Goal: Task Accomplishment & Management: Complete application form

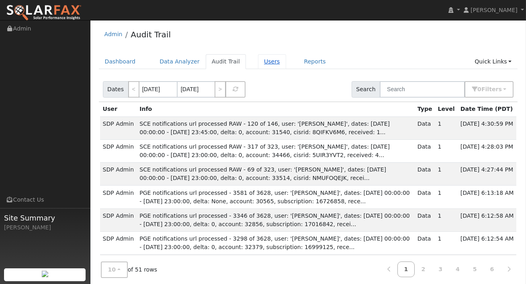
click at [258, 59] on link "Users" at bounding box center [272, 61] width 28 height 15
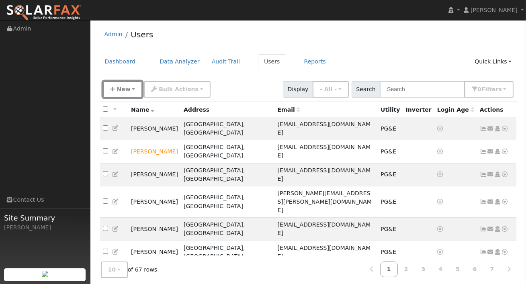
click at [125, 92] on span "New" at bounding box center [124, 89] width 14 height 6
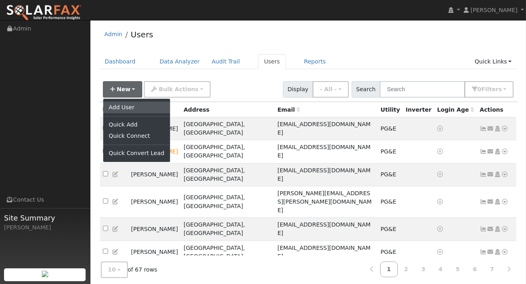
click at [129, 106] on link "Add User" at bounding box center [136, 107] width 67 height 11
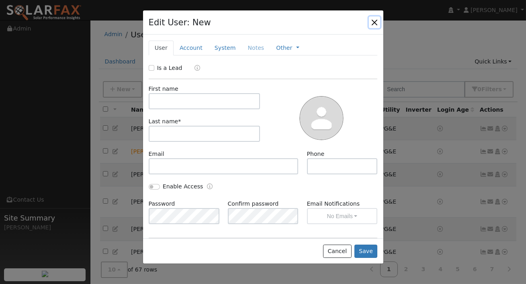
click at [373, 21] on button "button" at bounding box center [374, 21] width 11 height 11
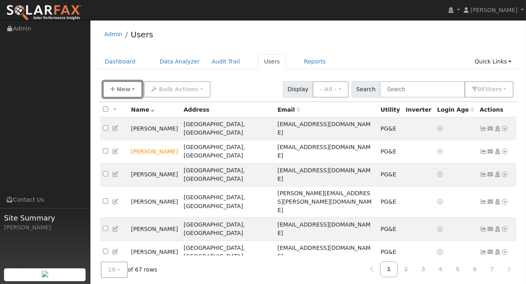
click at [125, 91] on span "New" at bounding box center [124, 89] width 14 height 6
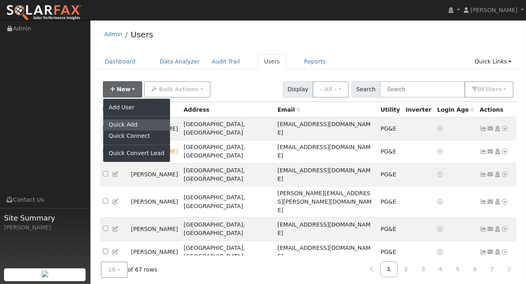
click at [119, 125] on link "Quick Add" at bounding box center [136, 124] width 67 height 11
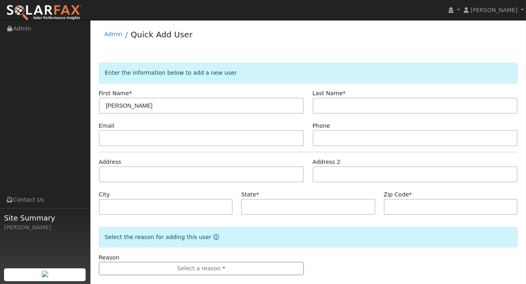
type input "[PERSON_NAME]"
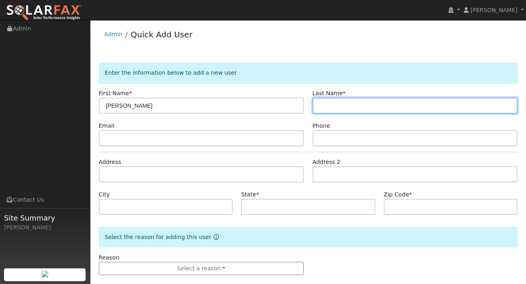
type input "r"
type input "[PERSON_NAME]"
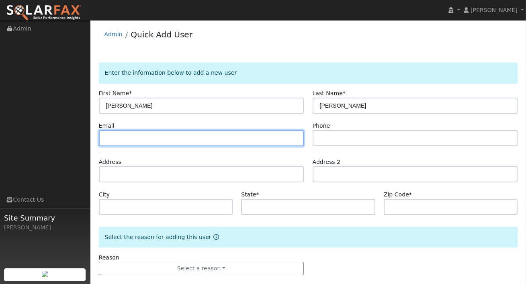
paste input "[EMAIL_ADDRESS][DOMAIN_NAME]"
type input "[EMAIL_ADDRESS][DOMAIN_NAME]"
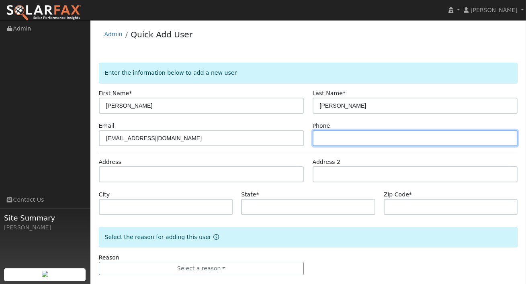
click at [337, 135] on input "text" at bounding box center [415, 138] width 205 height 16
type input "6364439935"
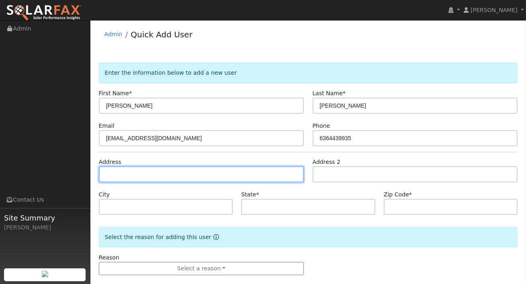
click at [186, 173] on input "text" at bounding box center [201, 174] width 205 height 16
paste input "8438 Braeswood Estates Dr O Fallon IL, 62269"
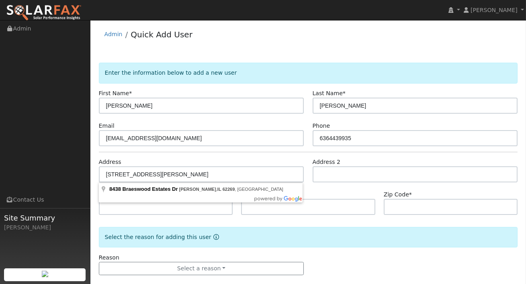
click at [220, 196] on body "Eoin Carey Eoin Carey Profile My Company Help Center Terms Of Service See What'…" at bounding box center [263, 157] width 526 height 275
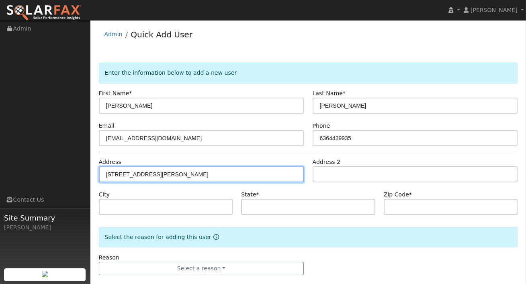
click at [236, 170] on input "8438 Braeswood Estates Dr O Fallon IL, 62269" at bounding box center [201, 174] width 205 height 16
type input "8438 Braeswood Estates Drive"
type input "O'Fallon"
type input "IL"
type input "62269"
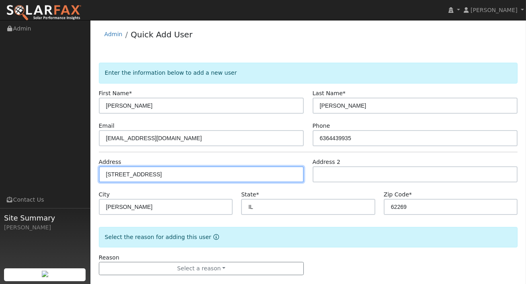
scroll to position [11, 0]
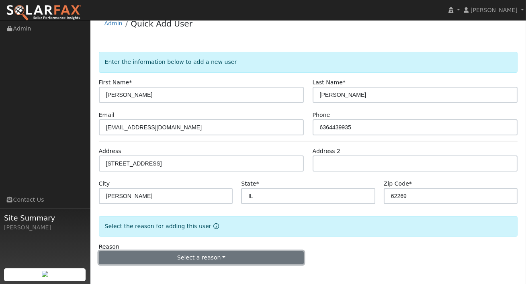
click at [214, 255] on button "Select a reason" at bounding box center [201, 258] width 205 height 14
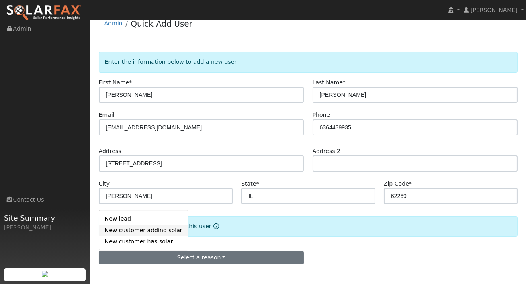
click at [159, 232] on link "New customer adding solar" at bounding box center [143, 230] width 89 height 11
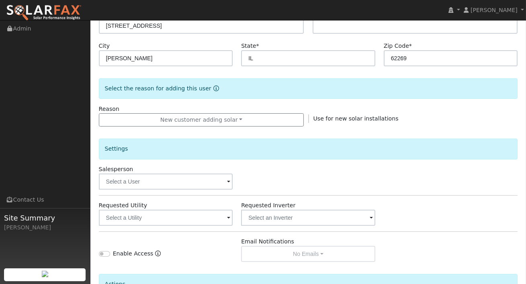
scroll to position [162, 0]
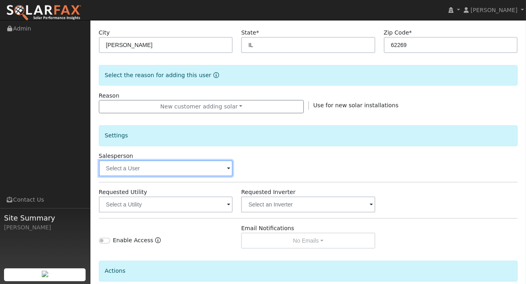
click at [194, 168] on input "text" at bounding box center [166, 168] width 134 height 16
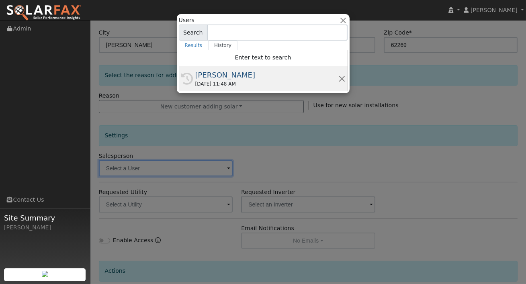
click at [215, 82] on div "08/09/2025 11:48 AM" at bounding box center [266, 83] width 143 height 7
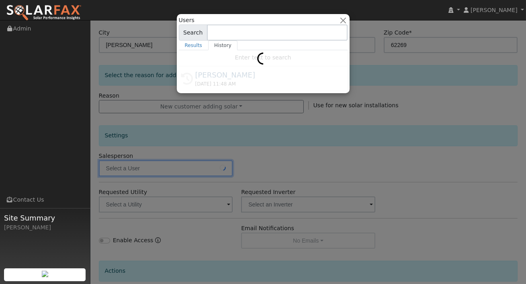
type input "[PERSON_NAME]"
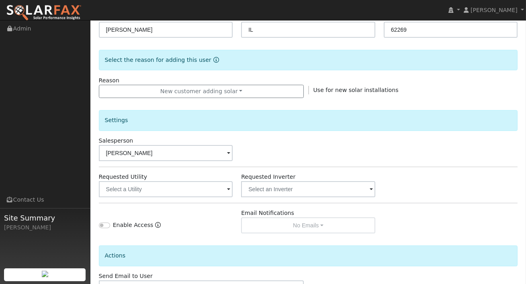
scroll to position [195, 0]
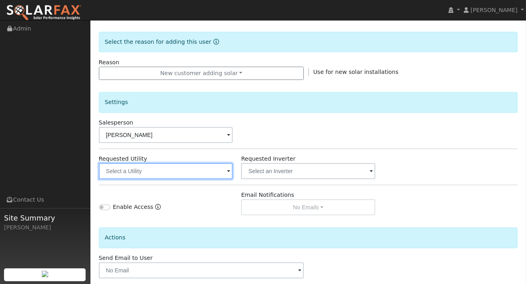
click at [192, 172] on input "text" at bounding box center [166, 171] width 134 height 16
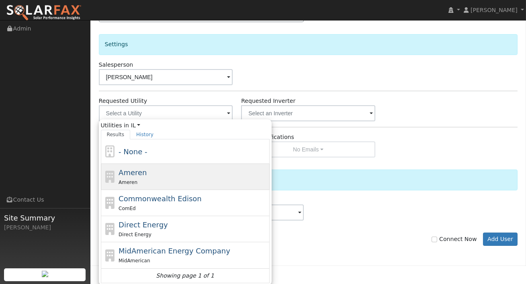
click at [157, 180] on div "Ameren" at bounding box center [193, 182] width 149 height 8
type input "Ameren"
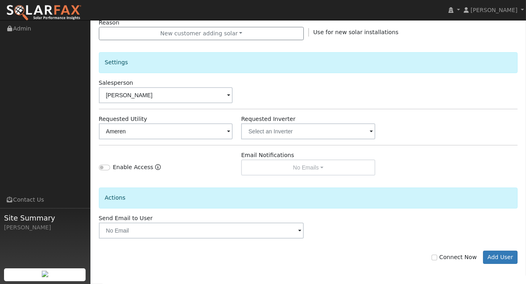
scroll to position [235, 0]
click at [233, 131] on input "text" at bounding box center [166, 132] width 134 height 16
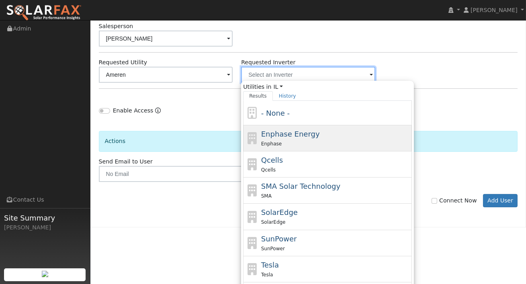
scroll to position [293, 0]
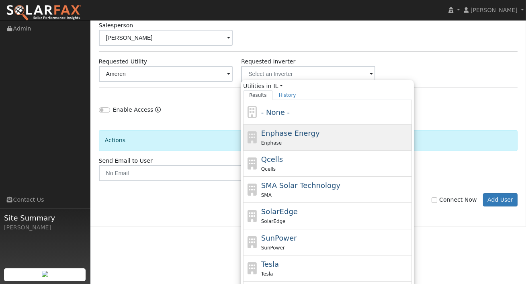
click at [297, 145] on div "Enphase" at bounding box center [335, 143] width 149 height 8
type input "Enphase Energy"
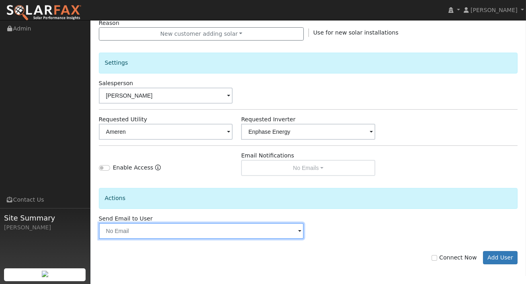
click at [298, 230] on input "text" at bounding box center [201, 231] width 205 height 16
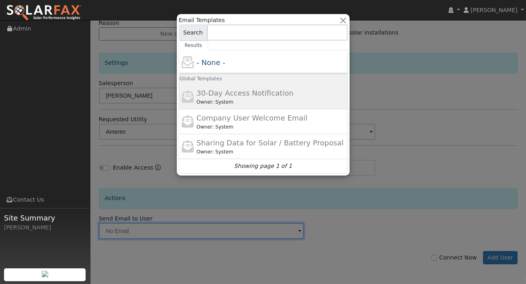
click at [209, 96] on span "30-Day Access Notification" at bounding box center [245, 93] width 97 height 8
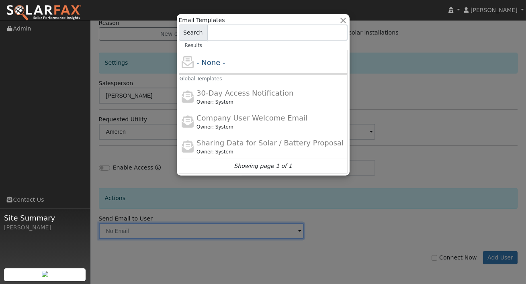
type input "30-Day Access Notification"
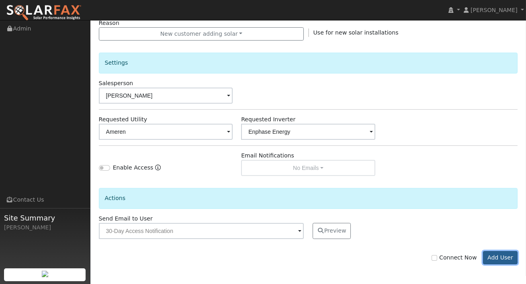
click at [498, 256] on button "Add User" at bounding box center [500, 258] width 35 height 14
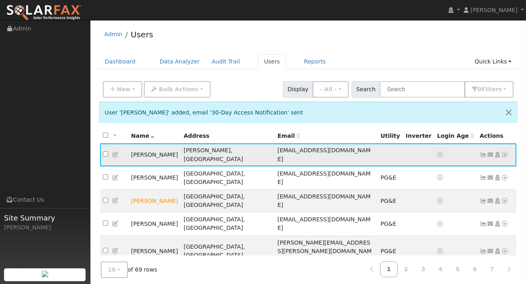
click at [503, 152] on icon at bounding box center [505, 155] width 7 height 6
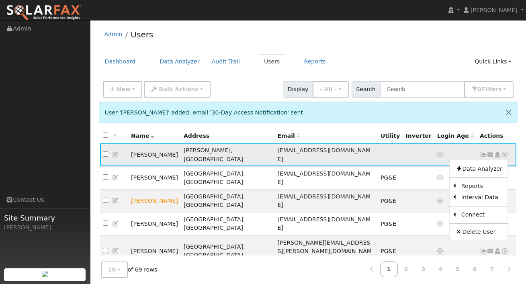
click at [486, 152] on icon at bounding box center [483, 155] width 7 height 6
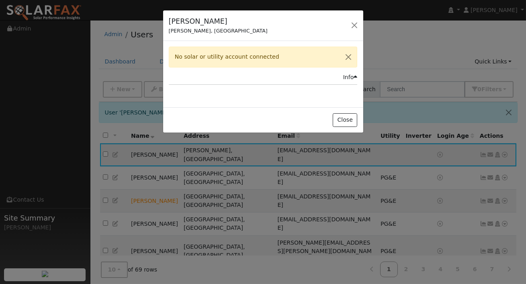
click at [490, 152] on div "Todd Roach O'Fallon, IL Default Account Default Account 8438 Braeswood Estates …" at bounding box center [263, 142] width 526 height 284
click at [357, 25] on button "button" at bounding box center [354, 25] width 11 height 11
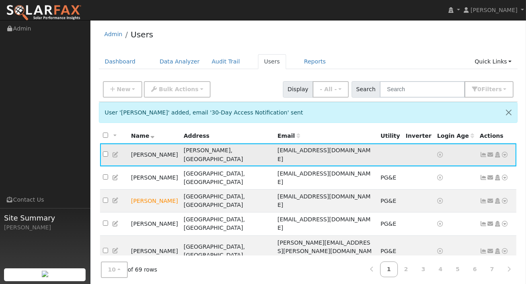
click at [490, 152] on icon at bounding box center [490, 155] width 7 height 6
click at [455, 168] on link "Send Email..." at bounding box center [466, 168] width 56 height 11
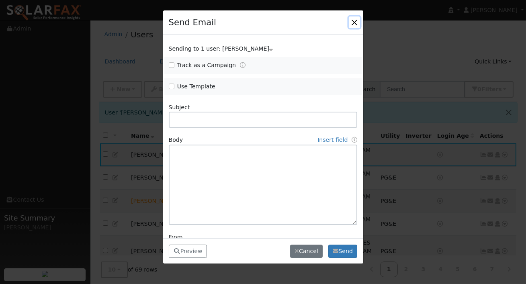
click at [353, 18] on button "button" at bounding box center [354, 21] width 11 height 11
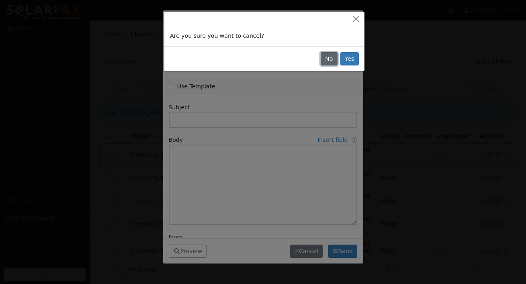
click at [331, 62] on button "No" at bounding box center [329, 59] width 17 height 14
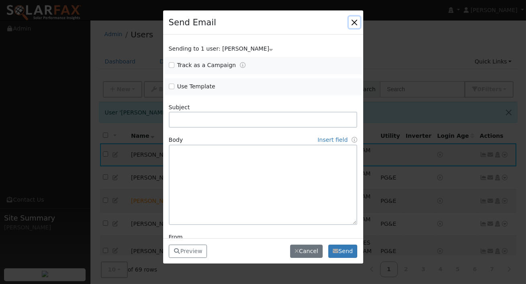
click at [353, 23] on button "button" at bounding box center [354, 21] width 11 height 11
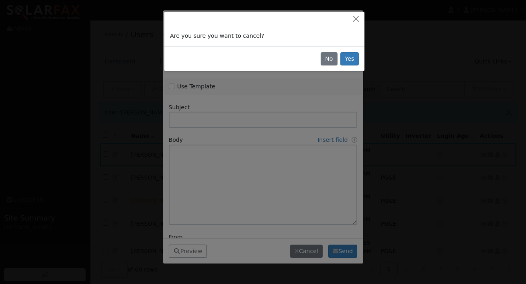
click at [351, 51] on div "No Yes" at bounding box center [264, 58] width 200 height 25
click at [350, 59] on button "Yes" at bounding box center [350, 59] width 18 height 14
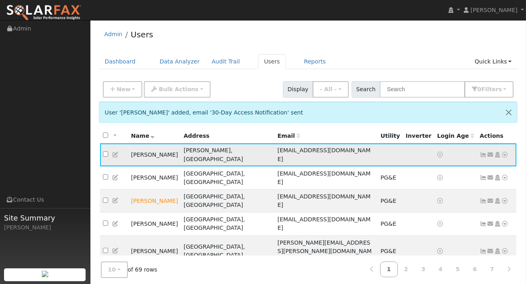
click at [489, 152] on icon at bounding box center [490, 155] width 7 height 6
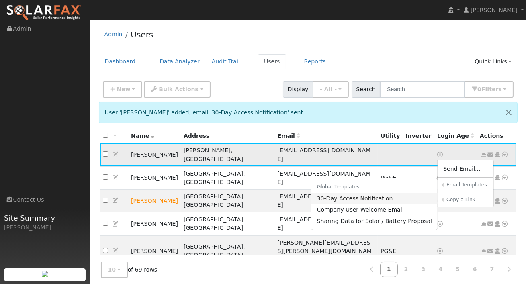
click at [370, 194] on link "30-Day Access Notification" at bounding box center [375, 198] width 127 height 11
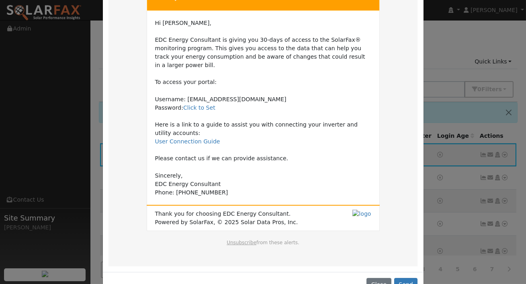
scroll to position [83, 0]
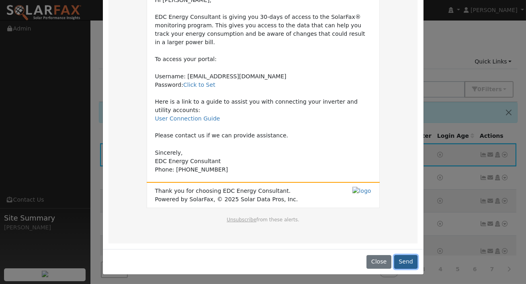
click at [406, 263] on button "Send" at bounding box center [406, 262] width 24 height 14
